Goal: Task Accomplishment & Management: Manage account settings

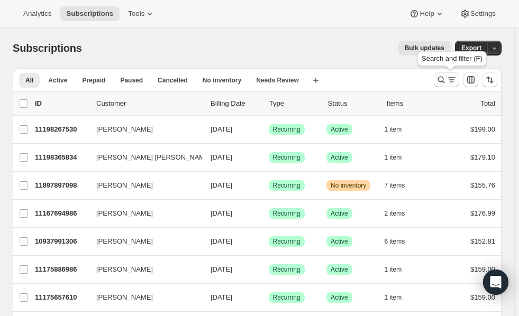
click at [444, 78] on icon "Search and filter results" at bounding box center [441, 80] width 11 height 11
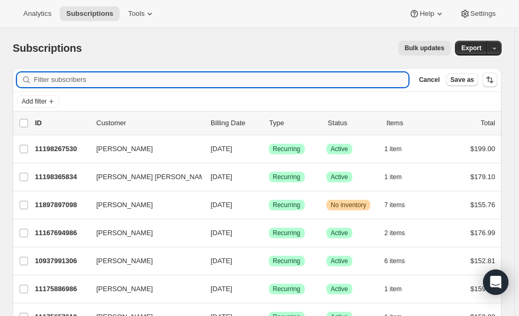
click at [294, 80] on input "Filter subscribers" at bounding box center [221, 80] width 375 height 15
paste input "[EMAIL_ADDRESS][DOMAIN_NAME]"
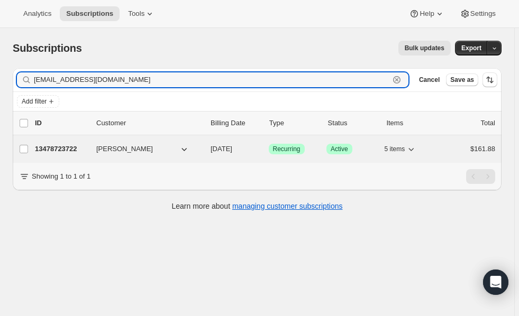
type input "[EMAIL_ADDRESS][DOMAIN_NAME]"
click at [68, 149] on p "13478723722" at bounding box center [61, 149] width 53 height 11
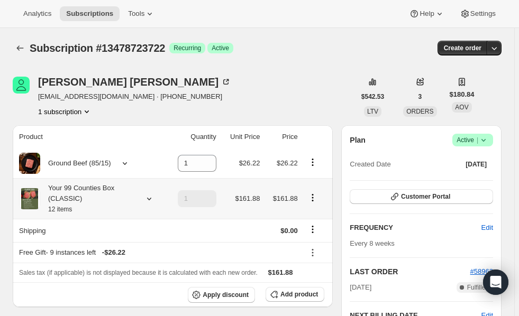
click at [148, 200] on icon at bounding box center [149, 199] width 11 height 11
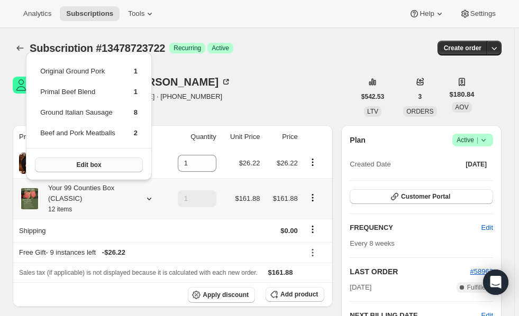
click at [95, 166] on span "Edit box" at bounding box center [88, 165] width 25 height 8
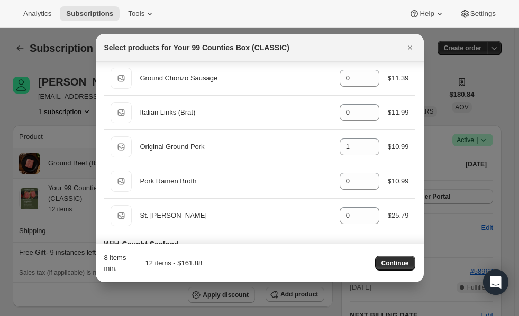
scroll to position [2365, 0]
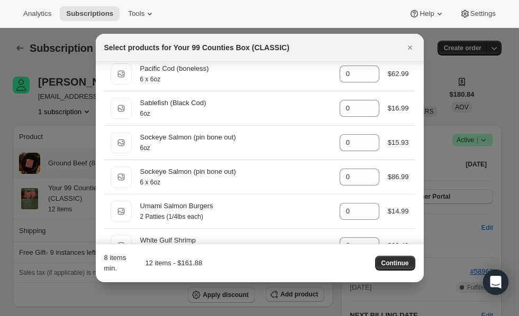
click at [325, 58] on div "Select products for Your 99 Counties Box (CLASSIC)" at bounding box center [260, 48] width 328 height 28
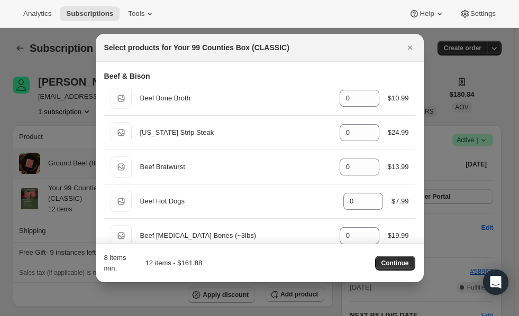
scroll to position [0, 0]
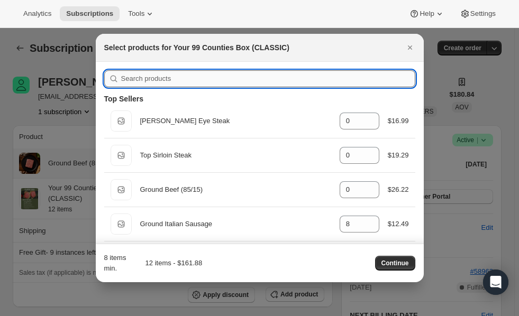
click at [292, 83] on input ":req:" at bounding box center [268, 78] width 294 height 17
type input "p"
type input "1"
type input "2"
type input "1"
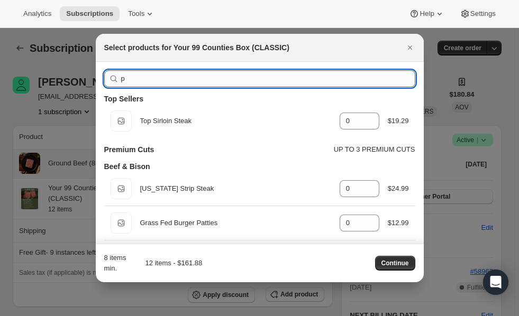
type input "pr"
type input "1"
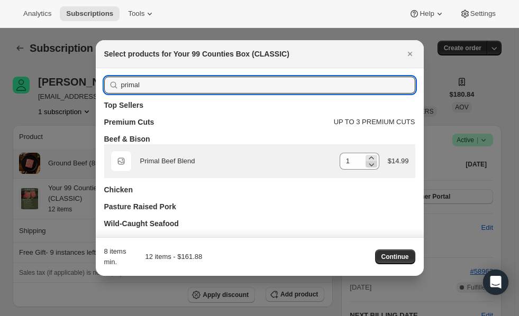
type input "primal"
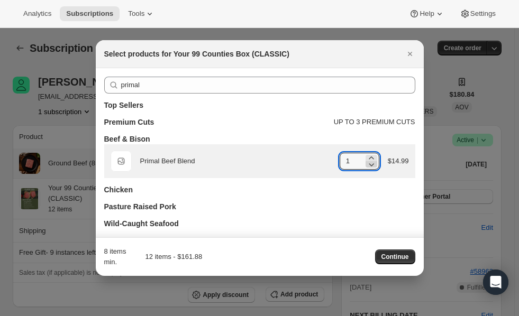
type input "0"
click at [373, 165] on icon ":req:" at bounding box center [371, 164] width 11 height 11
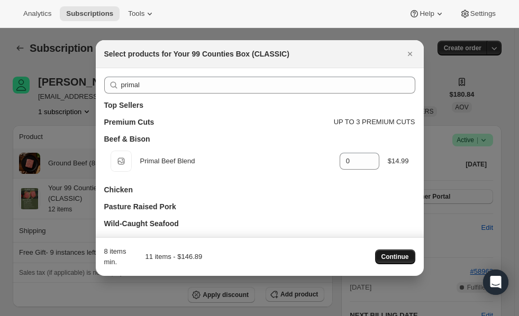
click at [393, 260] on span "Continue" at bounding box center [396, 257] width 28 height 8
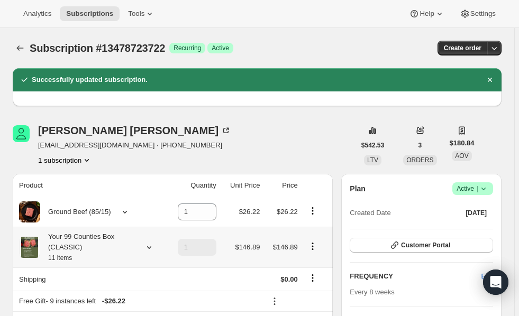
click at [148, 246] on icon at bounding box center [149, 247] width 11 height 11
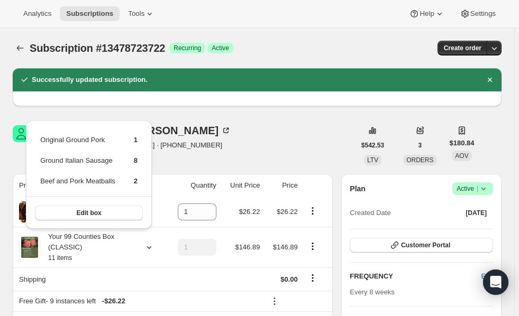
click at [202, 133] on div "[PERSON_NAME] [EMAIL_ADDRESS][DOMAIN_NAME] · [PHONE_NUMBER] 1 subscription" at bounding box center [184, 145] width 342 height 40
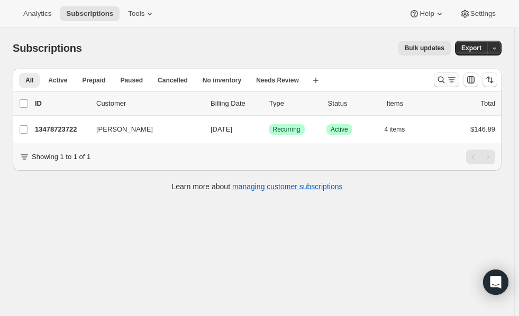
click at [447, 81] on icon "Search and filter results" at bounding box center [441, 80] width 11 height 11
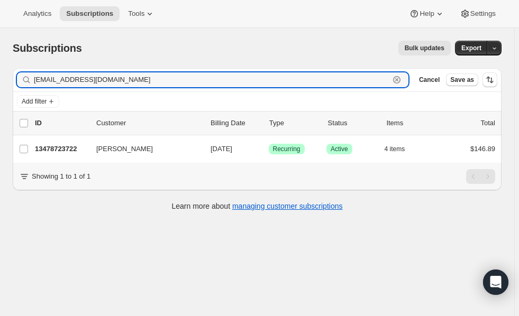
paste input "[PERSON_NAME]"
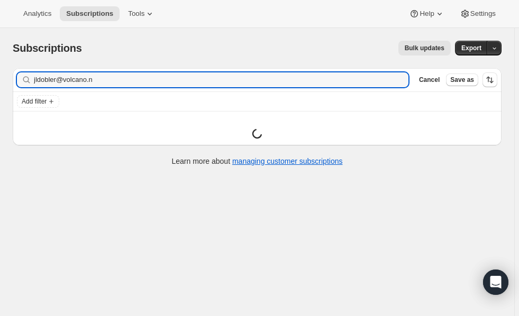
drag, startPoint x: 449, startPoint y: 81, endPoint x: 430, endPoint y: 4, distance: 78.9
click at [430, 4] on div "Analytics Subscriptions Tools Help Settings" at bounding box center [259, 14] width 519 height 28
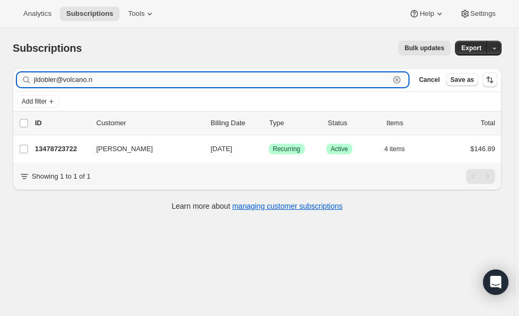
click at [258, 84] on input "jldobler@volcano.n" at bounding box center [212, 80] width 356 height 15
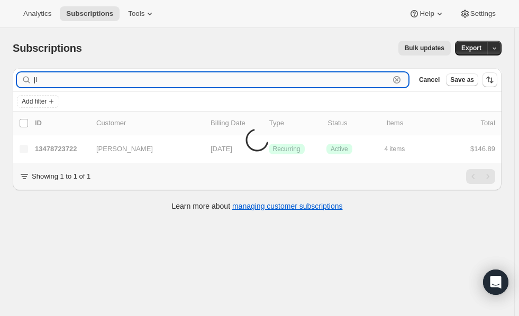
type input "j"
paste input "[PERSON_NAME]"
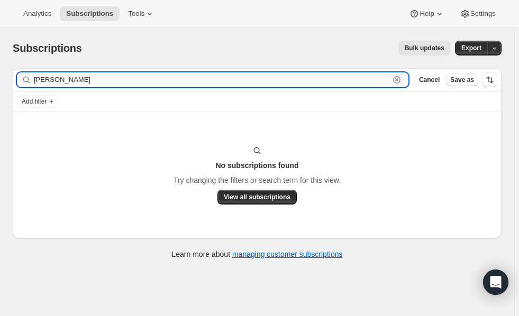
click at [121, 79] on input "[PERSON_NAME]" at bounding box center [212, 80] width 356 height 15
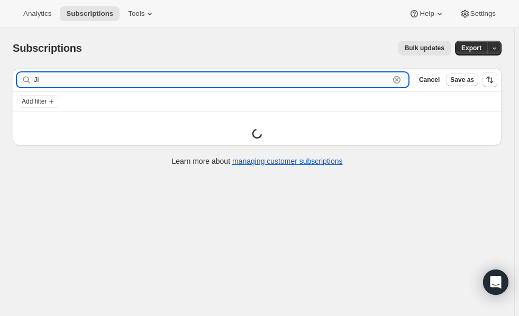
type input "J"
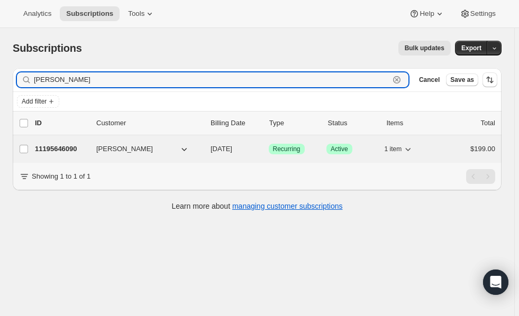
type input "[PERSON_NAME]"
click at [61, 146] on p "11195646090" at bounding box center [61, 149] width 53 height 11
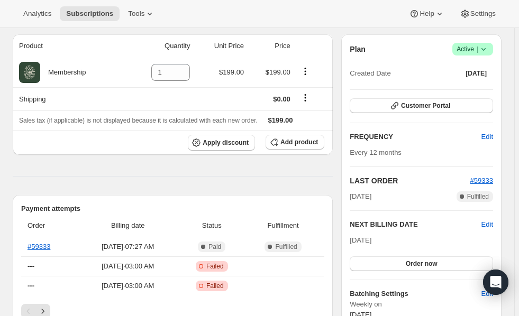
scroll to position [113, 0]
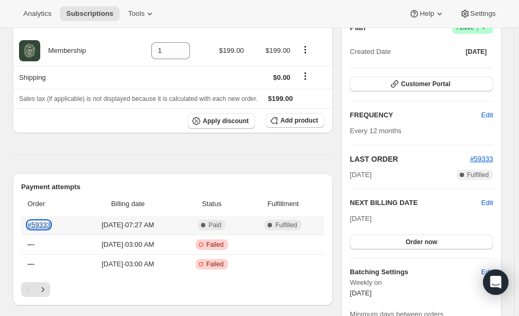
click at [40, 221] on link "#59333" at bounding box center [39, 225] width 23 height 8
